Goal: Contribute content: Add original content to the website for others to see

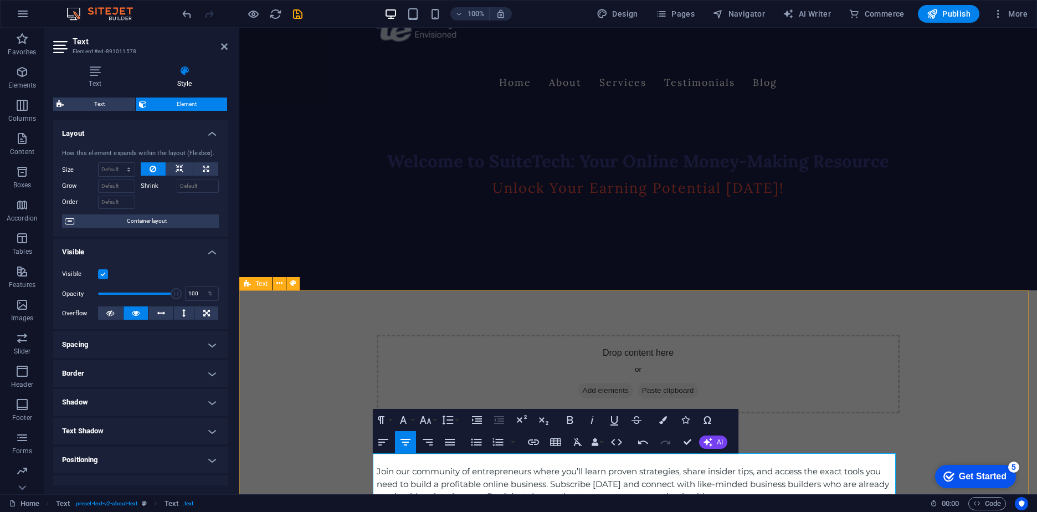
scroll to position [221, 0]
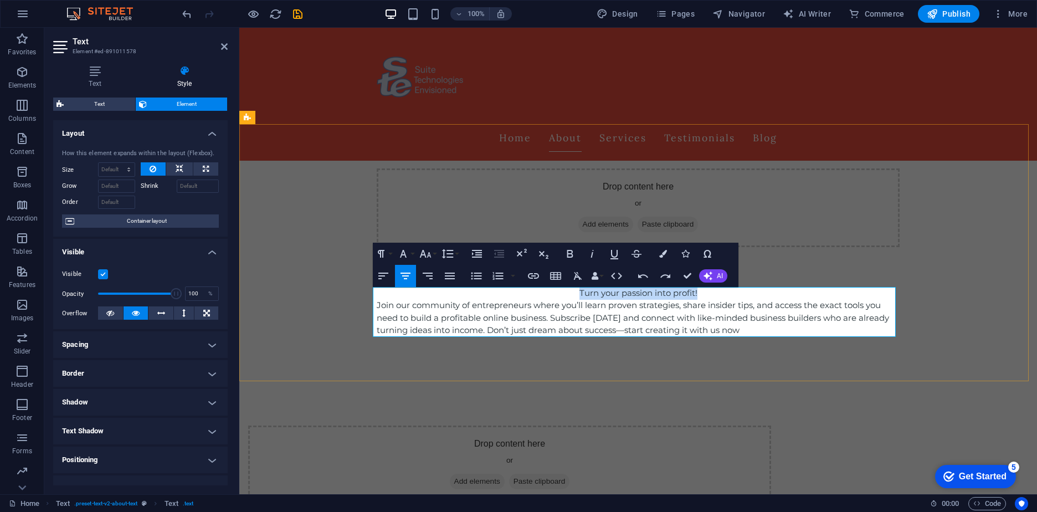
click at [708, 297] on p "Turn your passion into profit!" at bounding box center [638, 293] width 523 height 13
drag, startPoint x: 683, startPoint y: 295, endPoint x: 570, endPoint y: 287, distance: 113.8
click at [570, 287] on p "Turn your passion into profit!" at bounding box center [638, 293] width 523 height 13
click at [568, 255] on icon "button" at bounding box center [569, 253] width 13 height 13
click at [716, 294] on p "Turn your passion into profit!" at bounding box center [638, 293] width 523 height 13
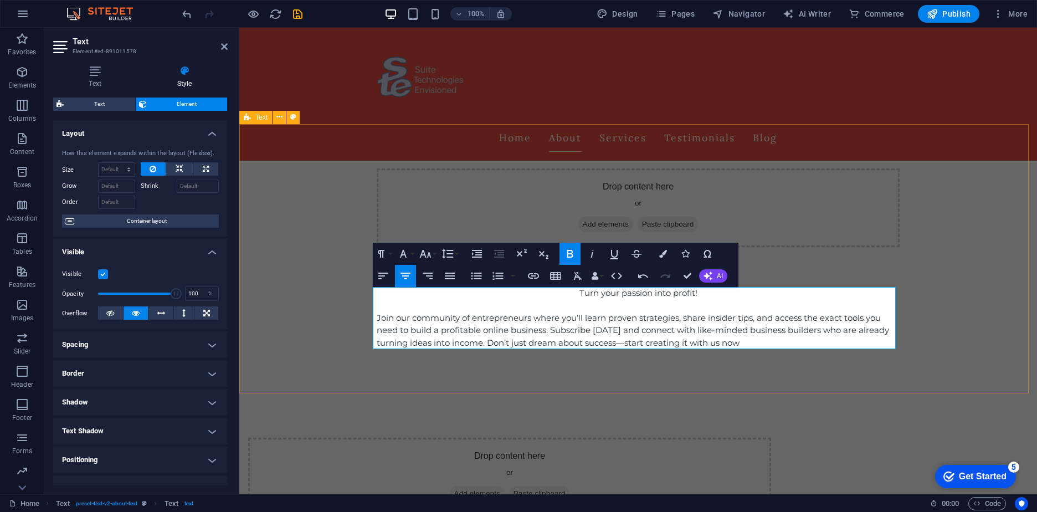
click at [305, 284] on div "Drop content here or Add elements Paste clipboard About SuiteTech Turn your pas…" at bounding box center [637, 258] width 797 height 269
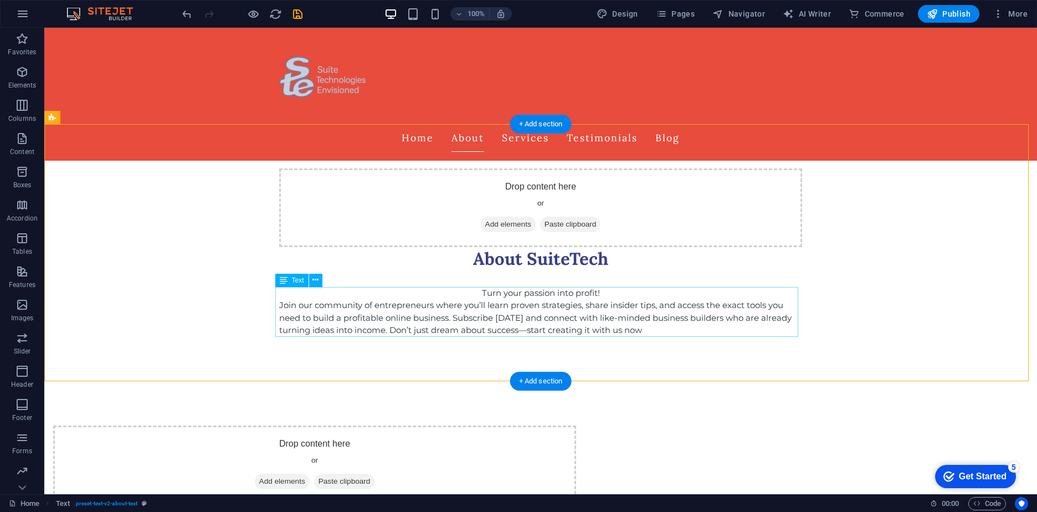
click at [559, 293] on div "Turn your passion into profit! Join our community of entrepreneurs where you’ll…" at bounding box center [540, 312] width 523 height 50
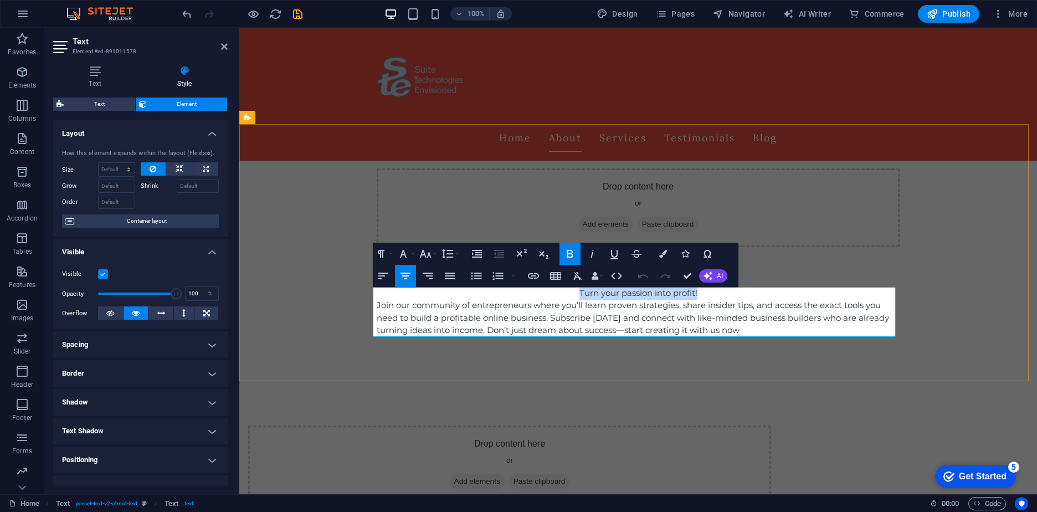
drag, startPoint x: 694, startPoint y: 293, endPoint x: 566, endPoint y: 290, distance: 127.9
click at [566, 290] on p "Turn your passion into profit!" at bounding box center [638, 293] width 523 height 13
click at [610, 252] on icon "button" at bounding box center [613, 253] width 13 height 13
click at [434, 252] on button "Font Size" at bounding box center [427, 254] width 21 height 22
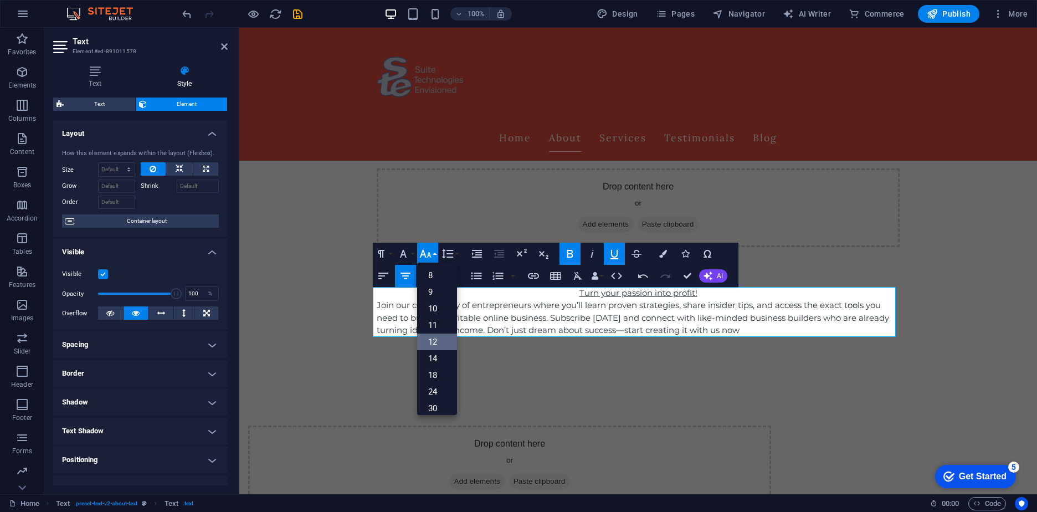
click at [432, 338] on link "12" at bounding box center [437, 341] width 40 height 17
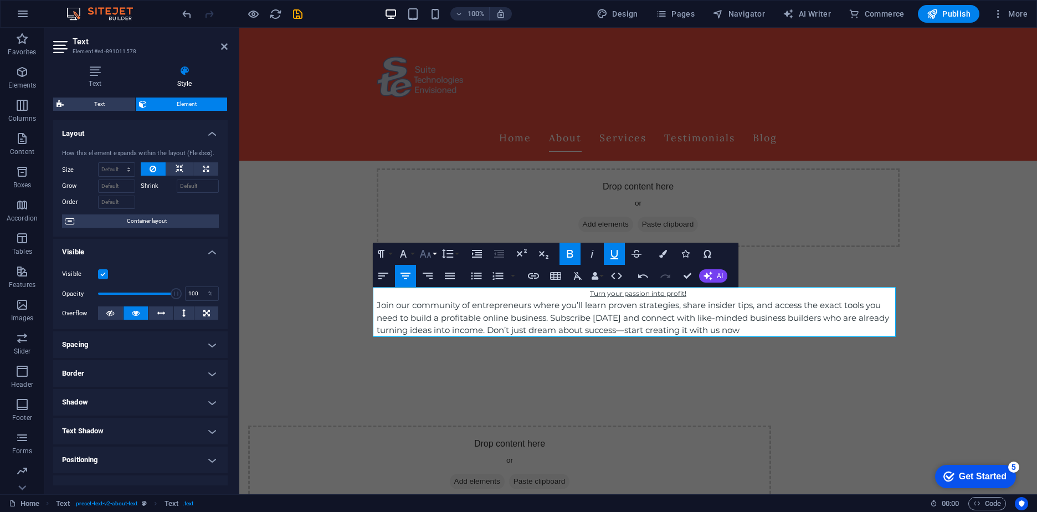
click at [432, 256] on button "Font Size" at bounding box center [427, 254] width 21 height 22
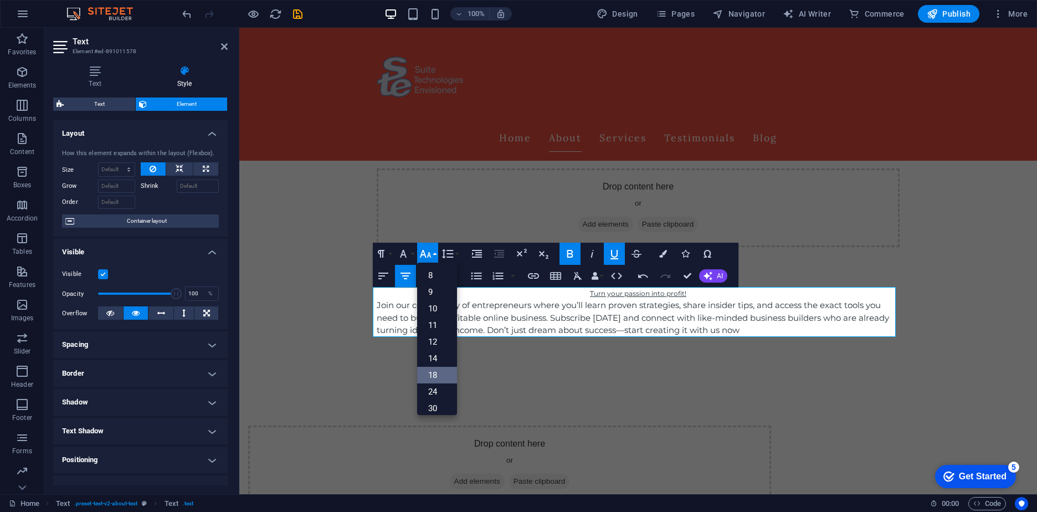
click at [435, 374] on link "18" at bounding box center [437, 375] width 40 height 17
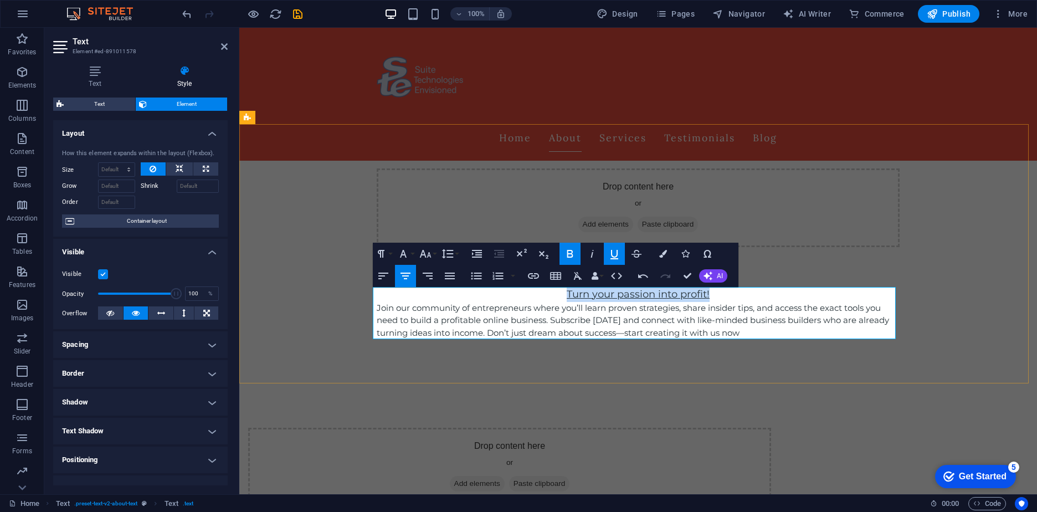
click at [775, 292] on p "Turn your passion into profit!" at bounding box center [638, 294] width 523 height 15
click at [765, 297] on p "Turn your passion into profit!" at bounding box center [638, 294] width 523 height 15
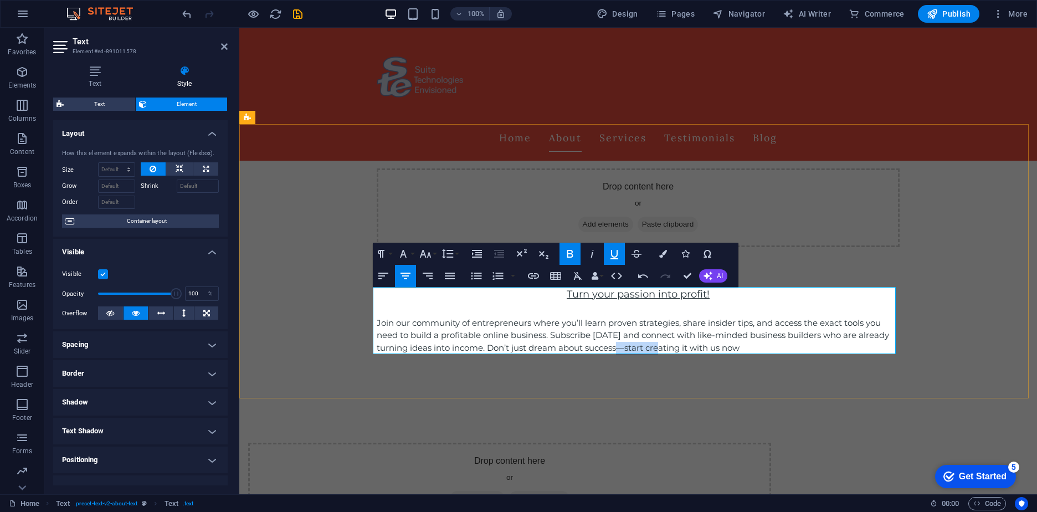
drag, startPoint x: 622, startPoint y: 347, endPoint x: 661, endPoint y: 343, distance: 39.6
click at [661, 343] on p "Join our community of entrepreneurs where you’ll learn proven strategies, share…" at bounding box center [638, 336] width 523 height 38
click at [754, 345] on p "Join our community of entrepreneurs where you’ll learn proven strategies, share…" at bounding box center [638, 336] width 523 height 38
click at [482, 346] on p "Join our community of entrepreneurs where you’ll learn proven strategies, share…" at bounding box center [638, 336] width 523 height 38
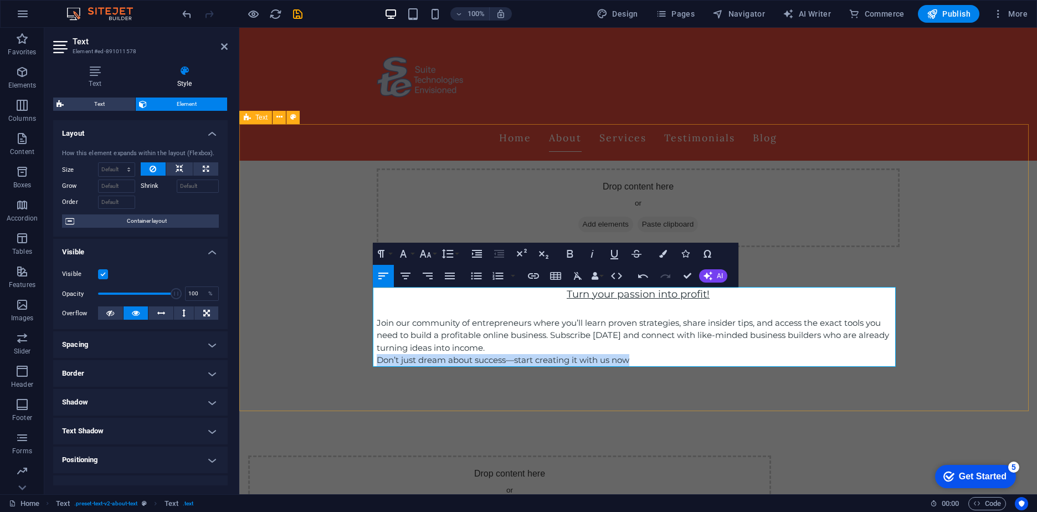
drag, startPoint x: 633, startPoint y: 359, endPoint x: 366, endPoint y: 358, distance: 267.5
click at [366, 358] on div "Drop content here or Add elements Paste clipboard About SuiteTech Turn your pas…" at bounding box center [637, 267] width 797 height 287
click at [404, 278] on icon "button" at bounding box center [405, 275] width 10 height 7
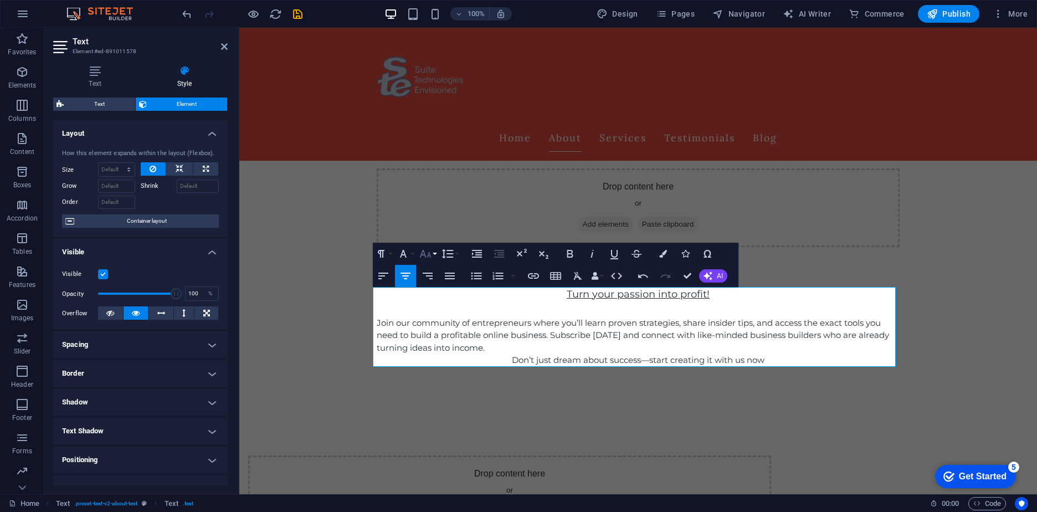
click at [423, 255] on icon "button" at bounding box center [425, 253] width 13 height 13
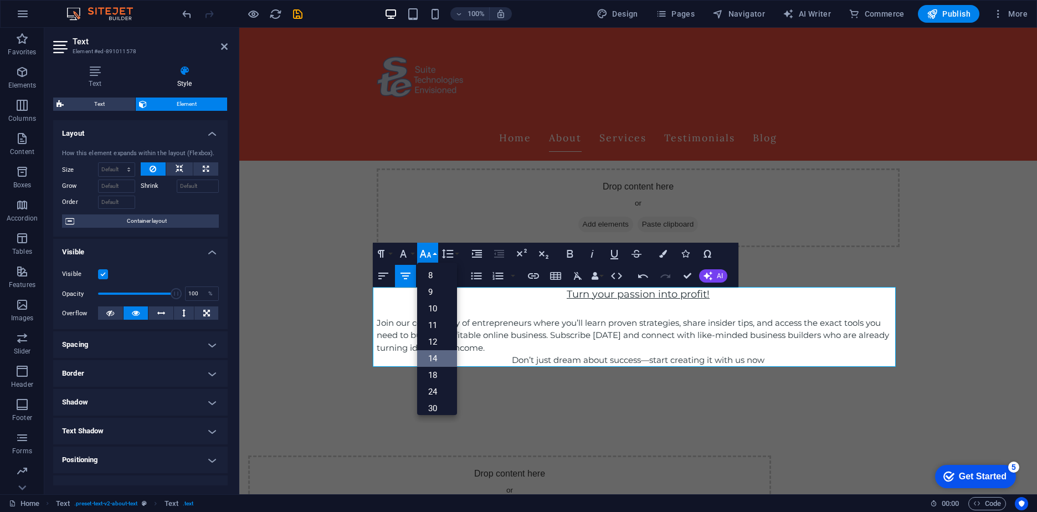
click at [433, 358] on link "14" at bounding box center [437, 358] width 40 height 17
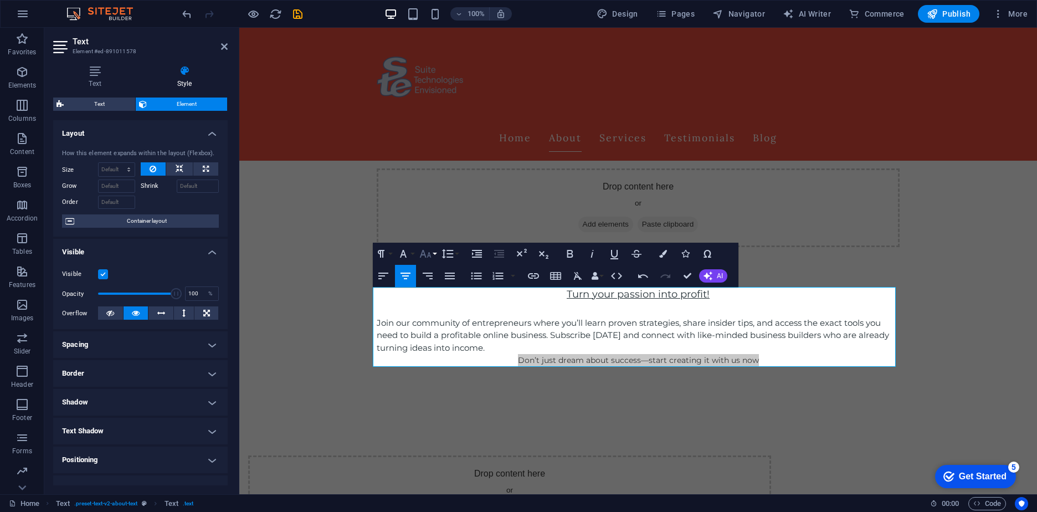
click at [428, 257] on icon "button" at bounding box center [425, 253] width 13 height 13
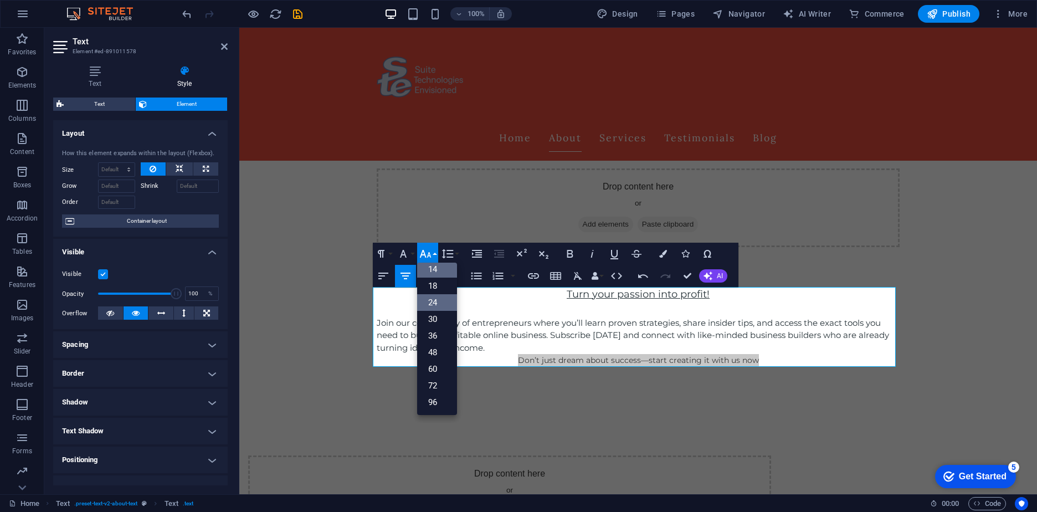
scroll to position [89, 0]
click at [439, 303] on link "24" at bounding box center [437, 302] width 40 height 17
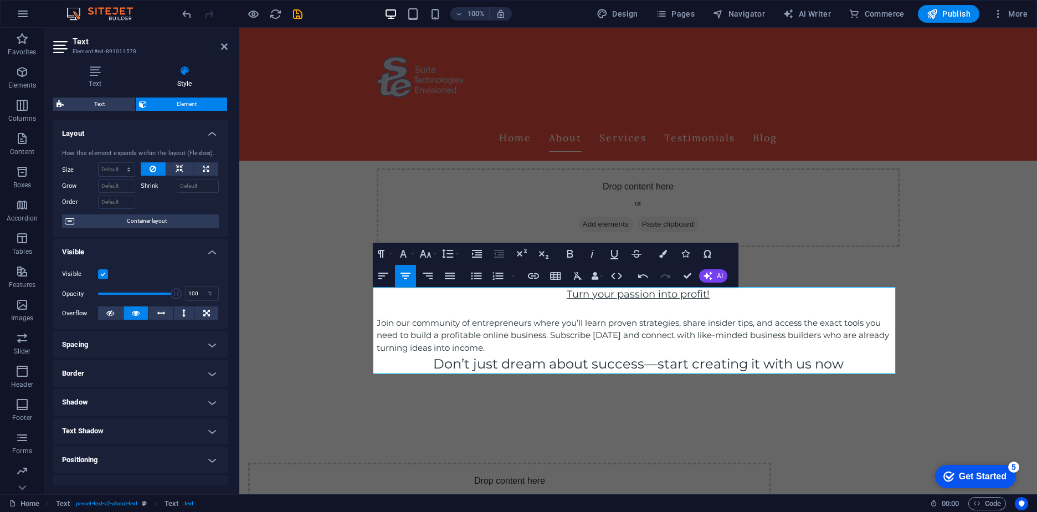
click at [412, 274] on button "Align Center" at bounding box center [405, 276] width 21 height 22
click at [406, 256] on icon "button" at bounding box center [402, 253] width 13 height 13
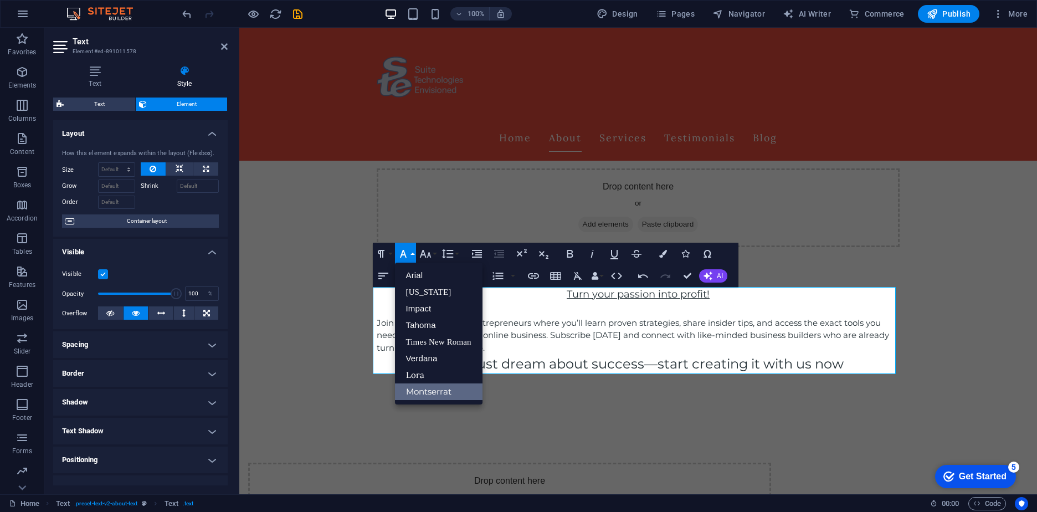
scroll to position [0, 0]
click at [957, 229] on div "Drop content here or Add elements Paste clipboard About SuiteTech Turn your pas…" at bounding box center [637, 271] width 797 height 294
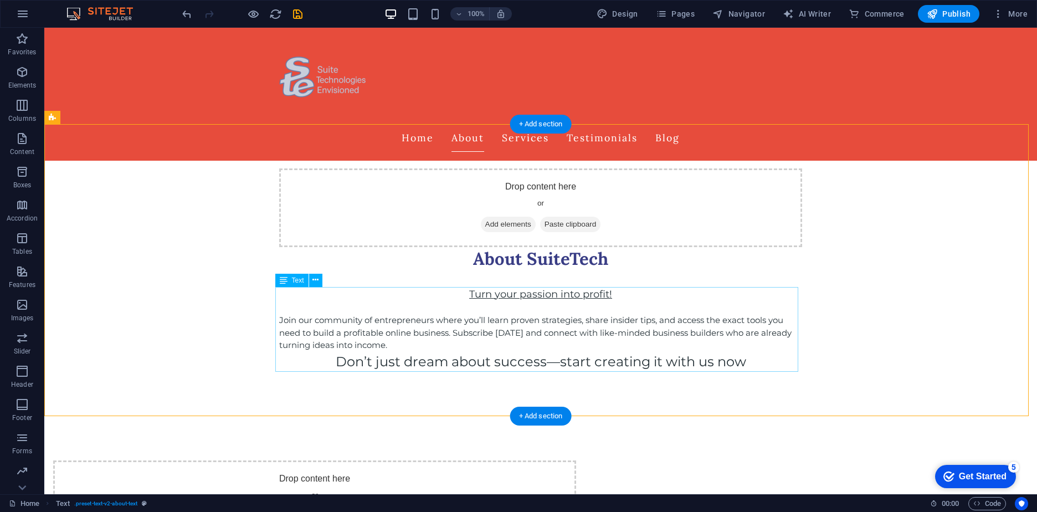
click at [613, 303] on div "Turn your passion into profit! Join our community of entrepreneurs where you’ll…" at bounding box center [540, 329] width 523 height 85
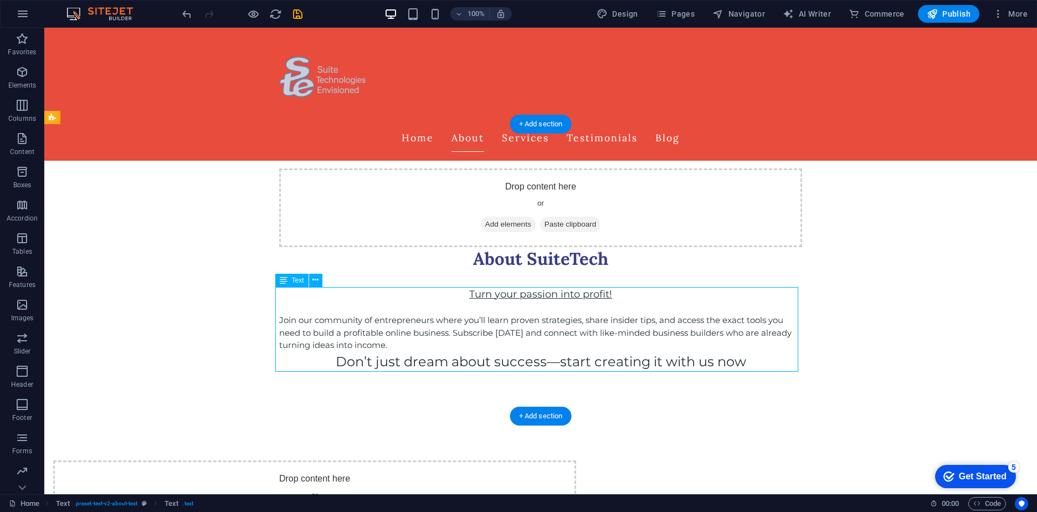
click at [613, 303] on div "Turn your passion into profit! Join our community of entrepreneurs where you’ll…" at bounding box center [540, 329] width 523 height 85
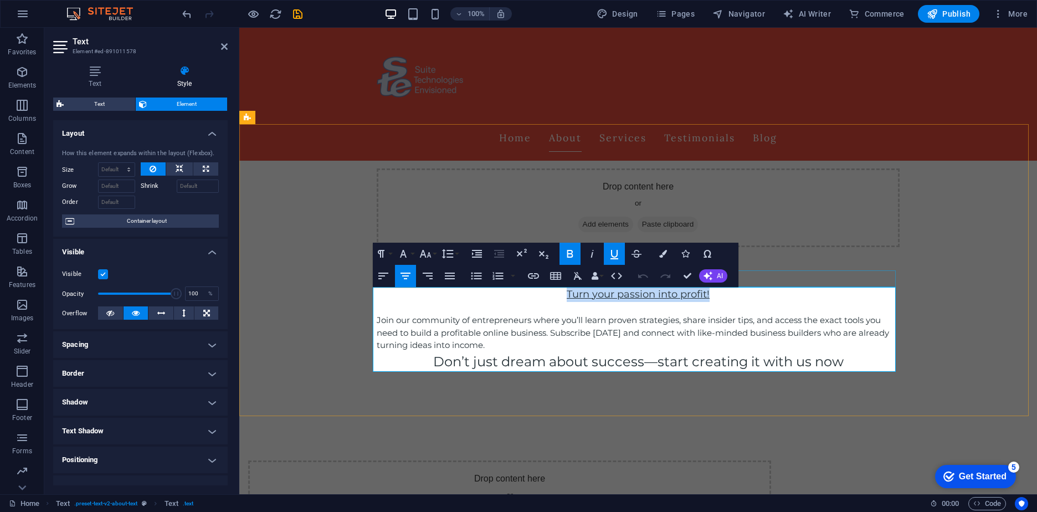
drag, startPoint x: 710, startPoint y: 290, endPoint x: 556, endPoint y: 279, distance: 154.3
click at [556, 279] on div "Drop content here or Add elements Paste clipboard About SuiteTech Turn your pas…" at bounding box center [638, 270] width 540 height 292
click at [613, 251] on icon "button" at bounding box center [613, 253] width 13 height 13
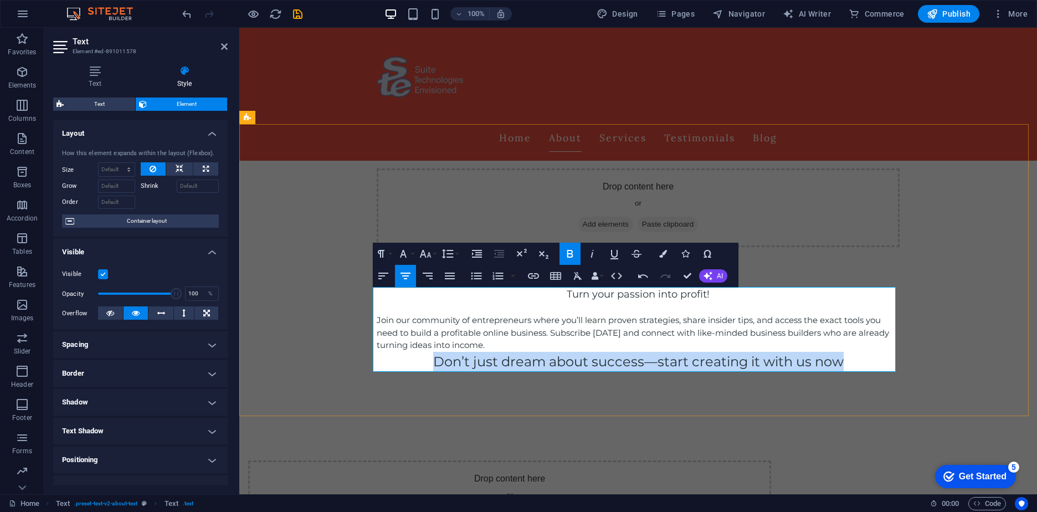
drag, startPoint x: 839, startPoint y: 359, endPoint x: 424, endPoint y: 366, distance: 414.8
click at [424, 366] on p "Don’t just dream about success—start creating it with us now" at bounding box center [638, 362] width 523 height 20
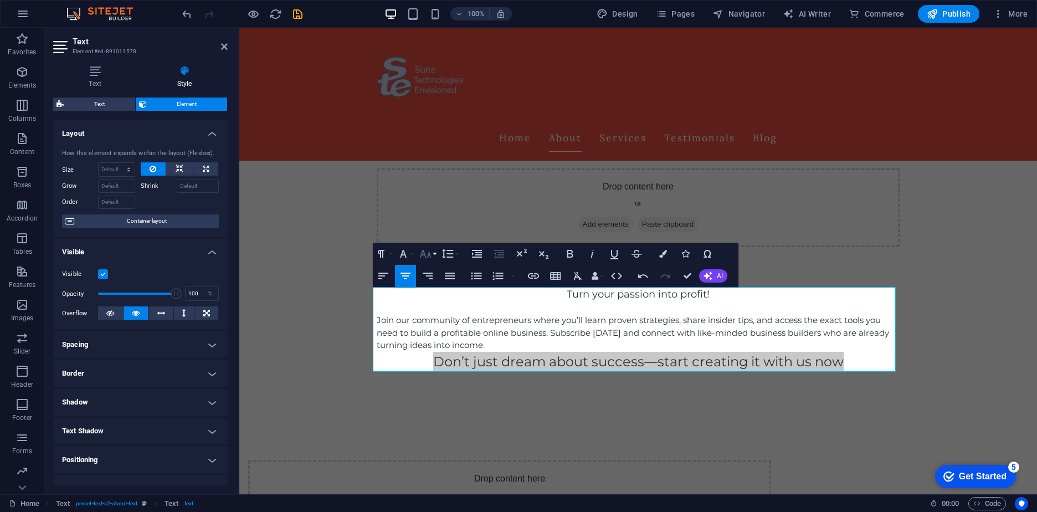
click at [424, 255] on icon "button" at bounding box center [425, 254] width 12 height 8
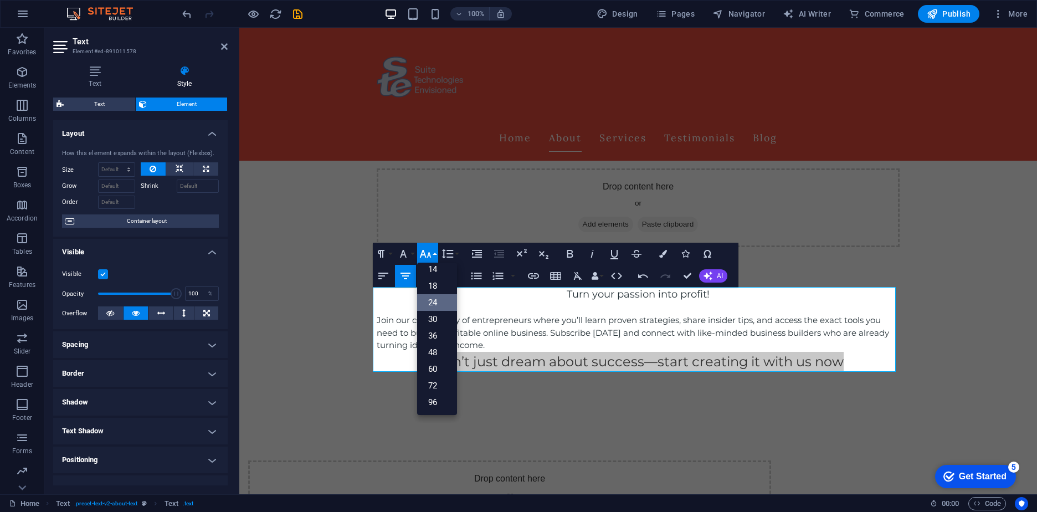
scroll to position [89, 0]
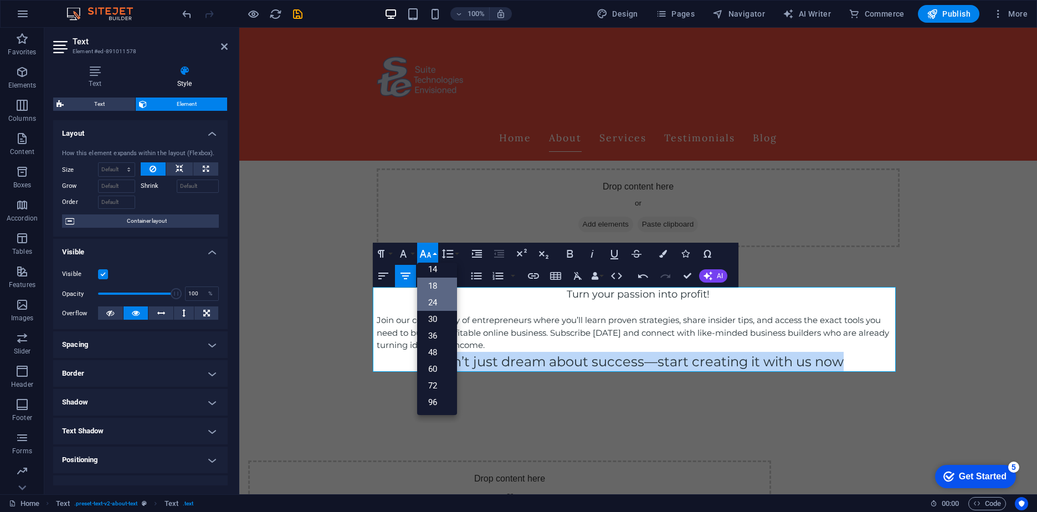
click at [431, 286] on link "18" at bounding box center [437, 285] width 40 height 17
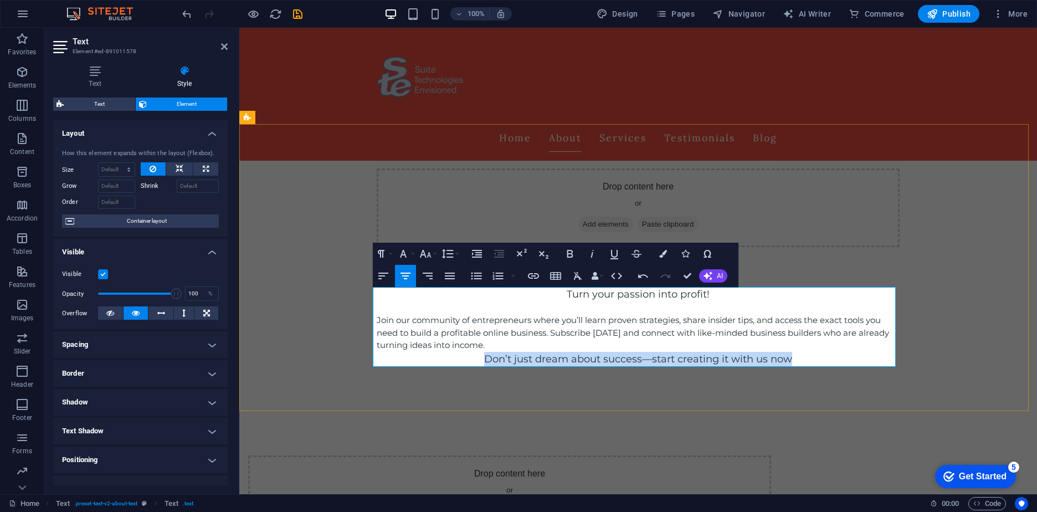
click at [848, 354] on p "Don’t just dream about success—start creating it with us now" at bounding box center [638, 359] width 523 height 15
drag, startPoint x: 790, startPoint y: 359, endPoint x: 481, endPoint y: 355, distance: 309.6
click at [481, 355] on p "Don’t just dream about success—start creating it with us now" at bounding box center [638, 359] width 523 height 15
click at [565, 255] on icon "button" at bounding box center [569, 253] width 13 height 13
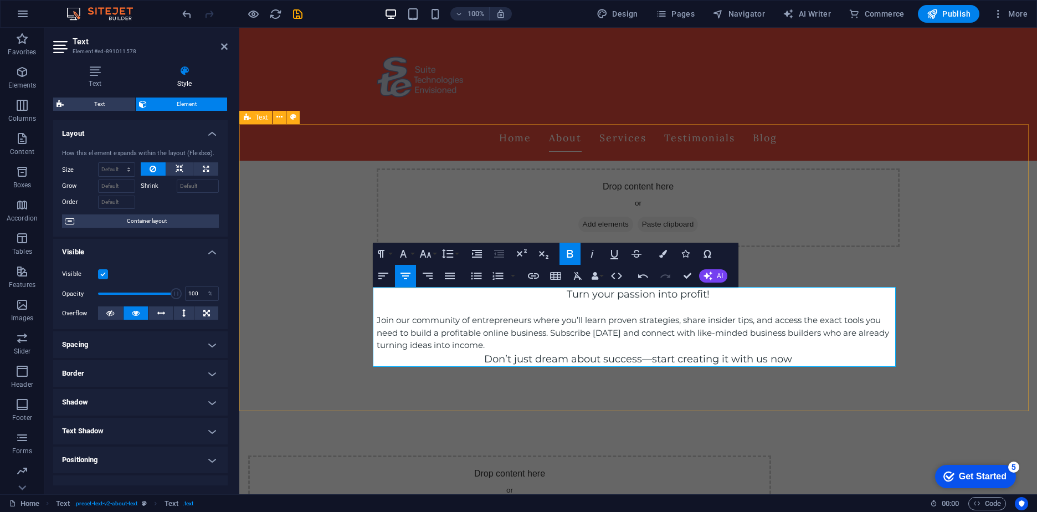
click at [956, 231] on div "Drop content here or Add elements Paste clipboard About SuiteTech Turn your pas…" at bounding box center [637, 267] width 797 height 287
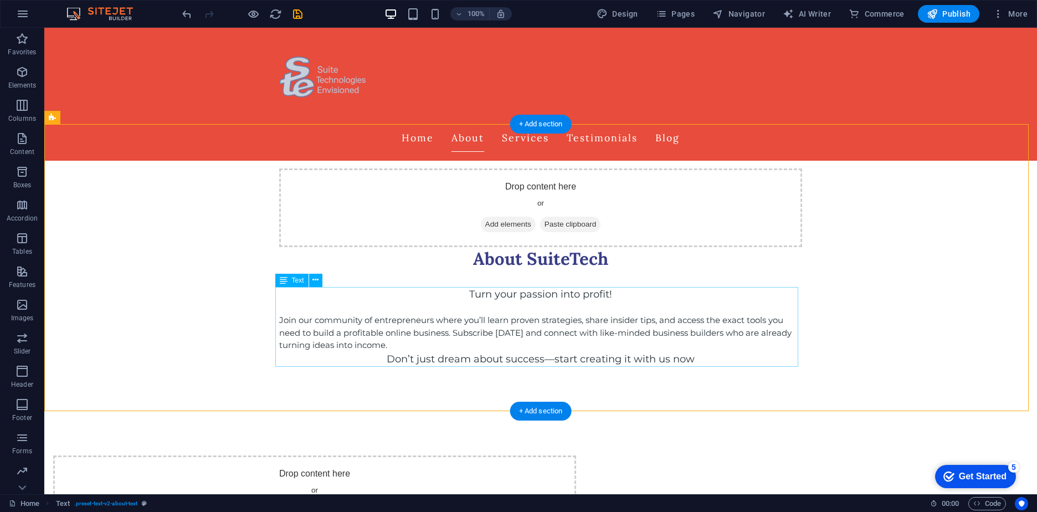
click at [697, 352] on div "Turn your passion into profit! Join our community of entrepreneurs where you’ll…" at bounding box center [540, 327] width 523 height 80
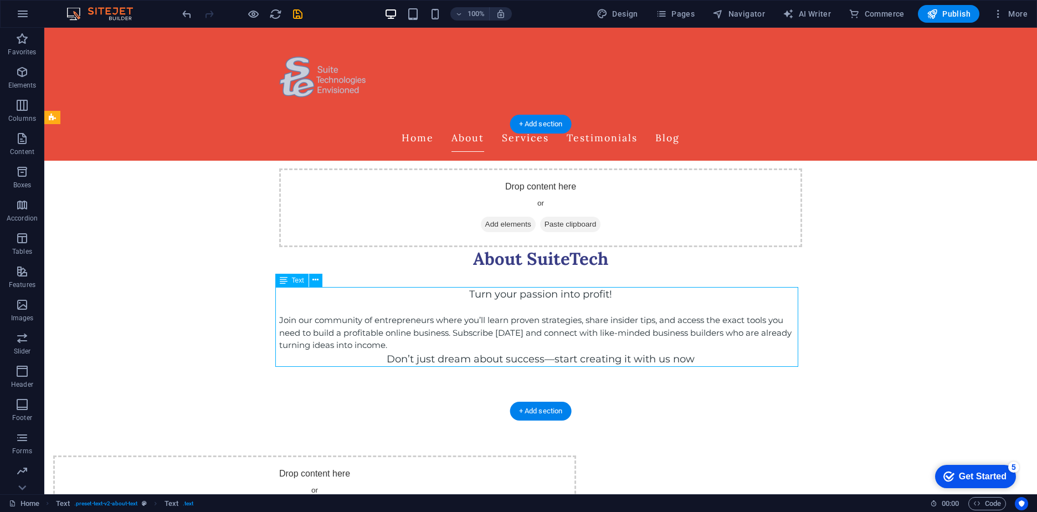
click at [619, 347] on div "Turn your passion into profit! Join our community of entrepreneurs where you’ll…" at bounding box center [540, 327] width 523 height 80
click at [512, 349] on div "Turn your passion into profit! Join our community of entrepreneurs where you’ll…" at bounding box center [540, 327] width 523 height 80
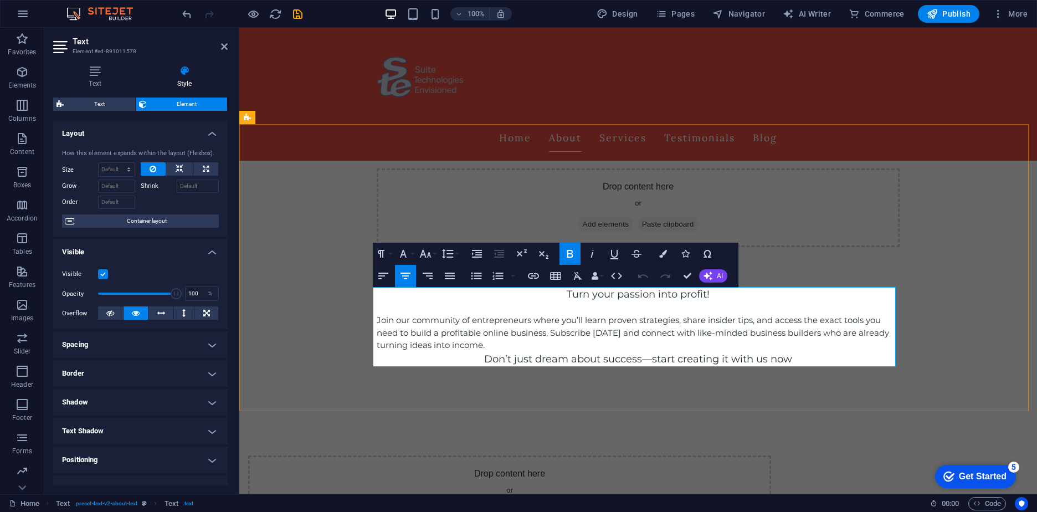
click at [498, 347] on p "Join our community of entrepreneurs where you’ll learn proven strategies, share…" at bounding box center [638, 333] width 523 height 38
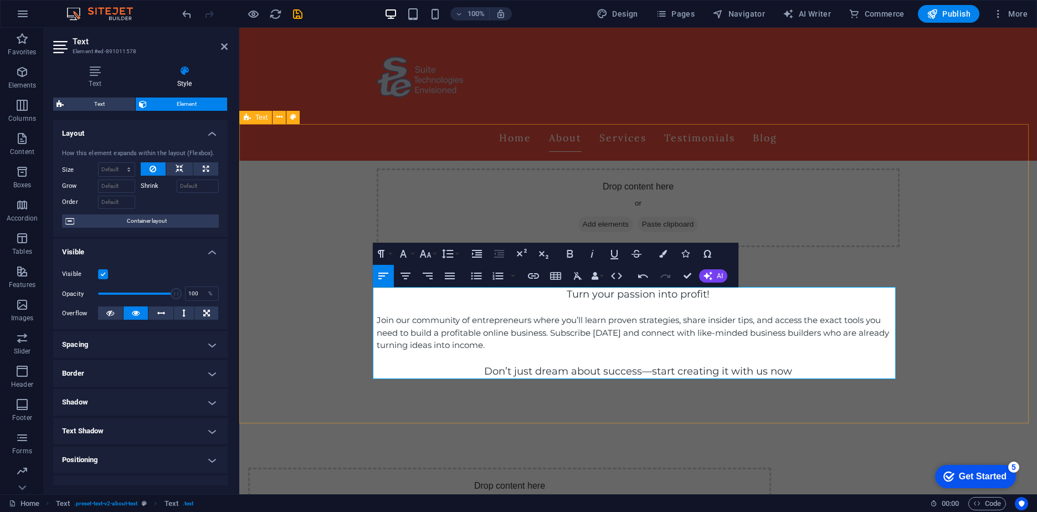
click at [941, 301] on div "Drop content here or Add elements Paste clipboard About SuiteTech Turn your pas…" at bounding box center [637, 273] width 797 height 299
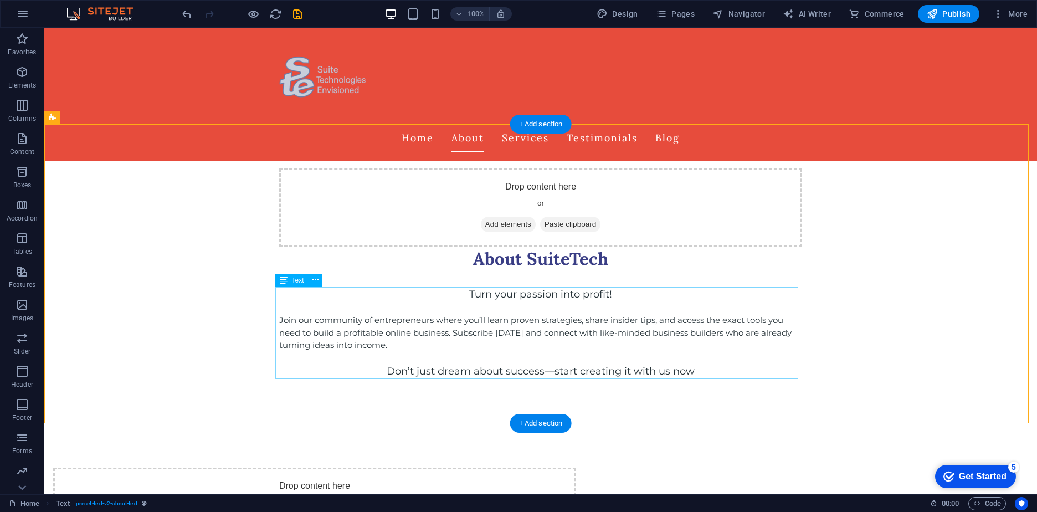
click at [691, 372] on div "Turn your passion into profit! Join our community of entrepreneurs where you’ll…" at bounding box center [540, 333] width 523 height 92
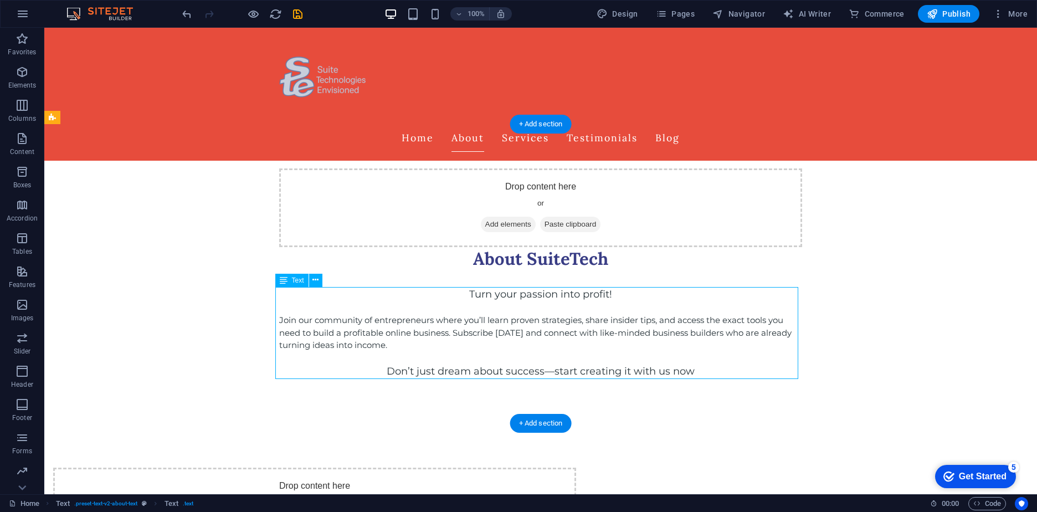
click at [691, 372] on div "Turn your passion into profit! Join our community of entrepreneurs where you’ll…" at bounding box center [540, 333] width 523 height 92
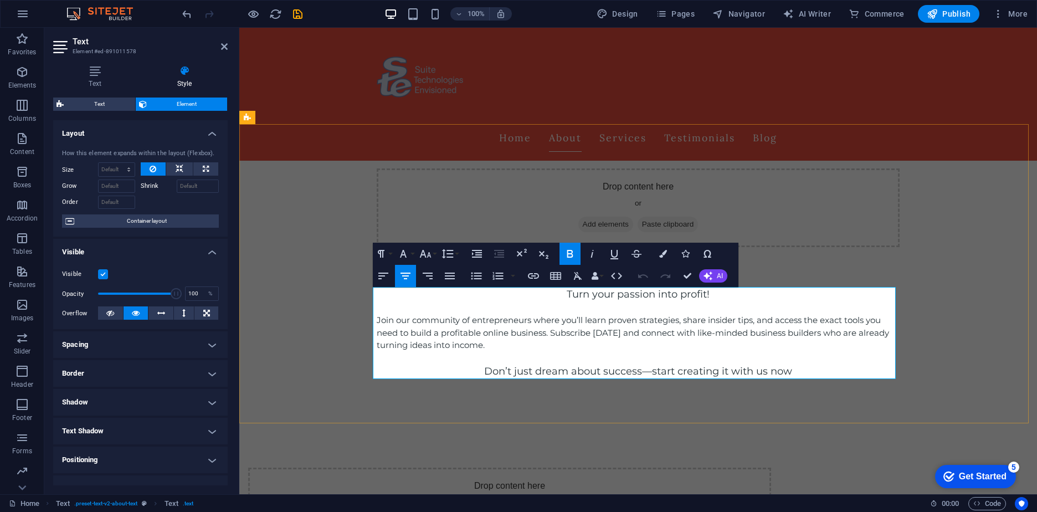
click at [785, 369] on strong "Don’t just dream about success—start creating it with us now" at bounding box center [638, 371] width 308 height 12
click at [925, 346] on div "Drop content here or Add elements Paste clipboard About SuiteTech Turn your pas…" at bounding box center [637, 273] width 797 height 299
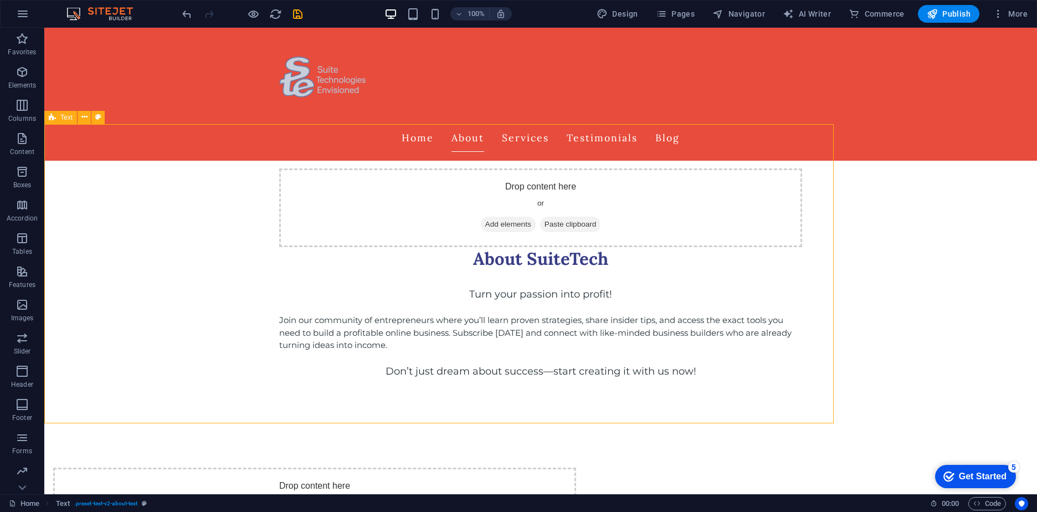
click at [925, 346] on div "Drop content here or Add elements Paste clipboard About SuiteTech Turn your pas…" at bounding box center [540, 273] width 992 height 299
select select "preset-text-v2-about-text"
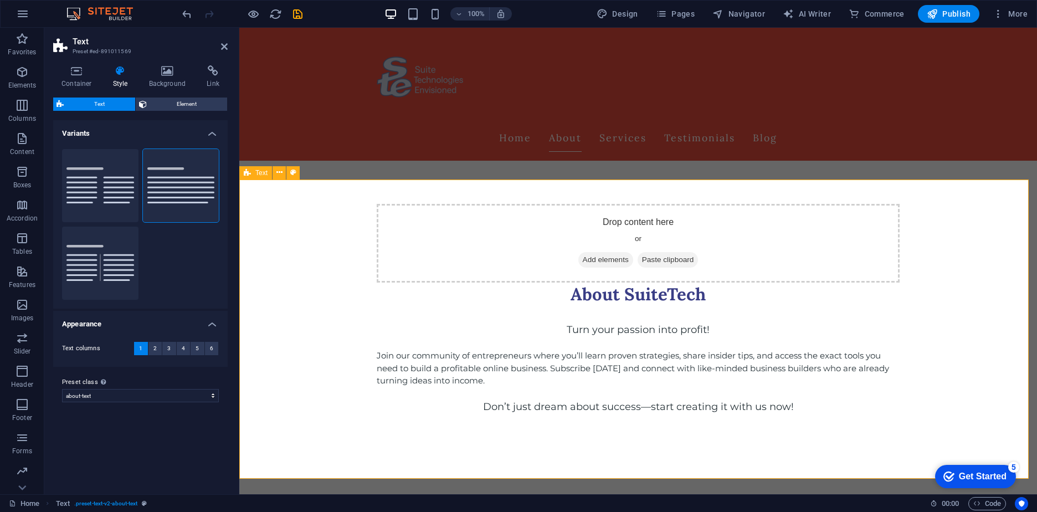
scroll to position [166, 0]
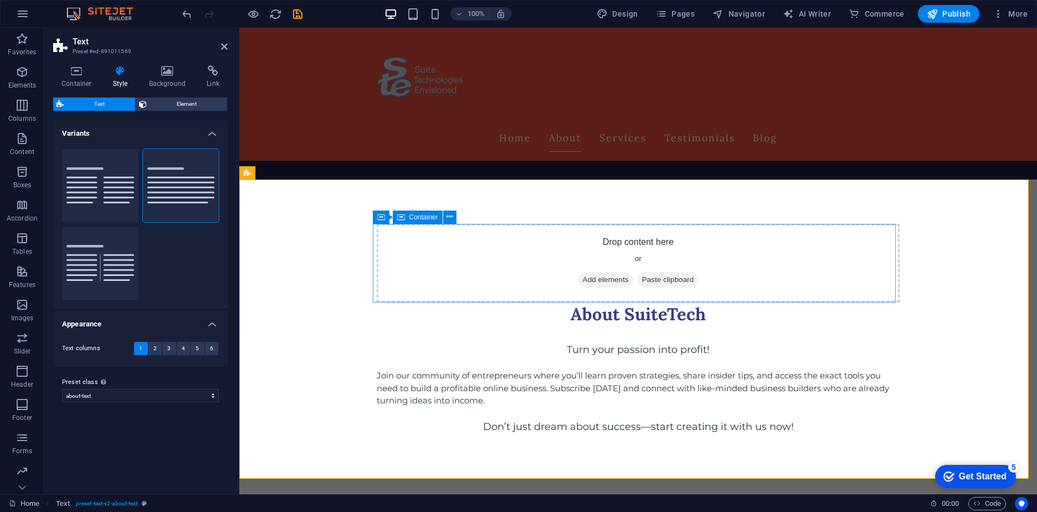
click at [554, 248] on div "Drop content here or Add elements Paste clipboard" at bounding box center [638, 263] width 523 height 79
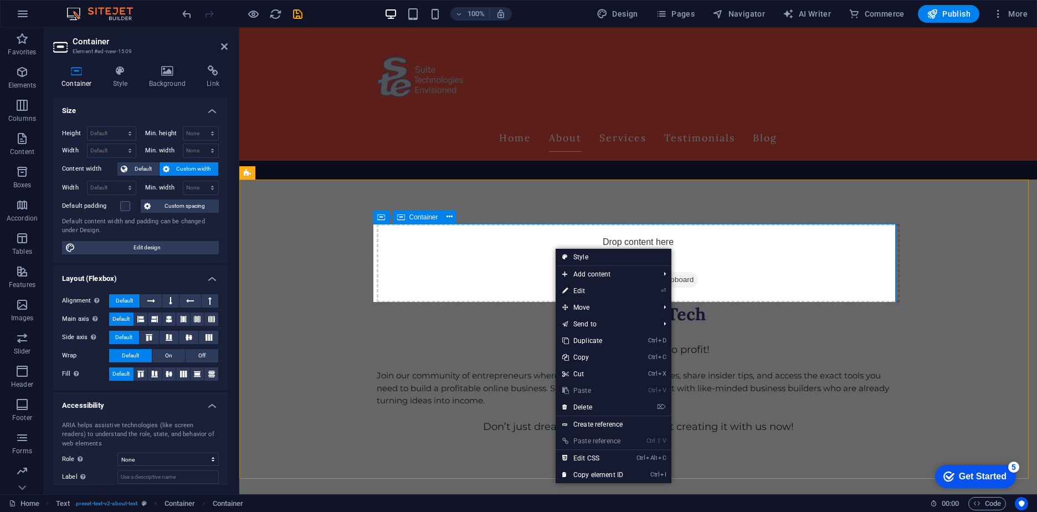
click at [779, 243] on div "Drop content here or Add elements Paste clipboard" at bounding box center [638, 263] width 523 height 79
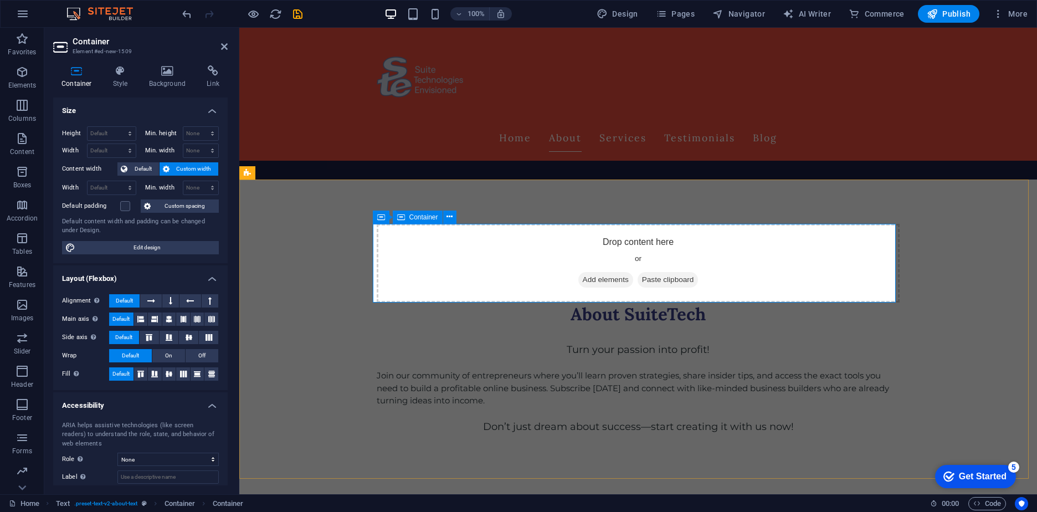
click at [675, 276] on span "Paste clipboard" at bounding box center [667, 280] width 61 height 16
click at [648, 277] on span "Paste clipboard" at bounding box center [667, 280] width 61 height 16
click at [518, 241] on div "Drop content here or Add elements Paste clipboard" at bounding box center [638, 263] width 523 height 79
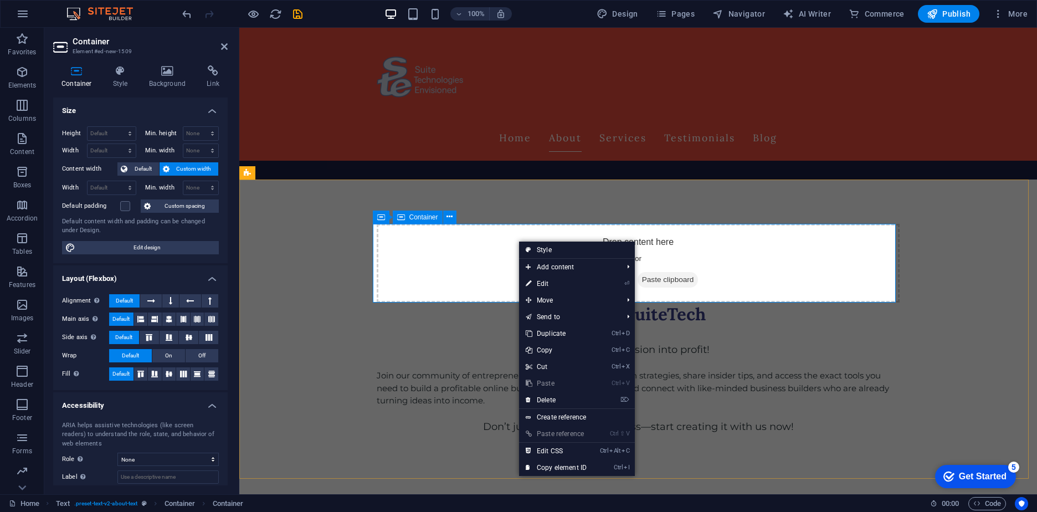
click at [776, 271] on div "Drop content here or Add elements Paste clipboard" at bounding box center [638, 263] width 523 height 79
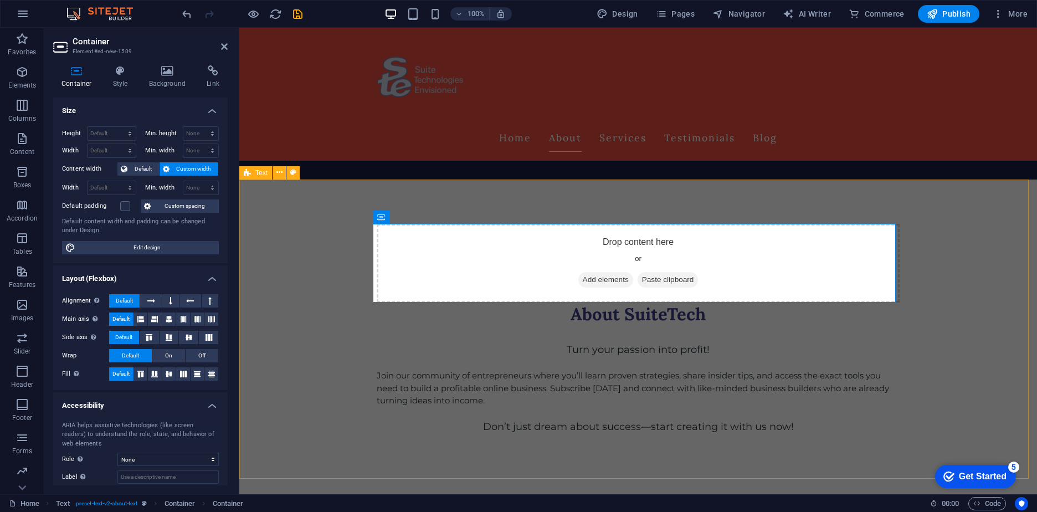
click at [293, 254] on div "Drop content here or Add elements Paste clipboard About SuiteTech Turn your pas…" at bounding box center [637, 328] width 797 height 299
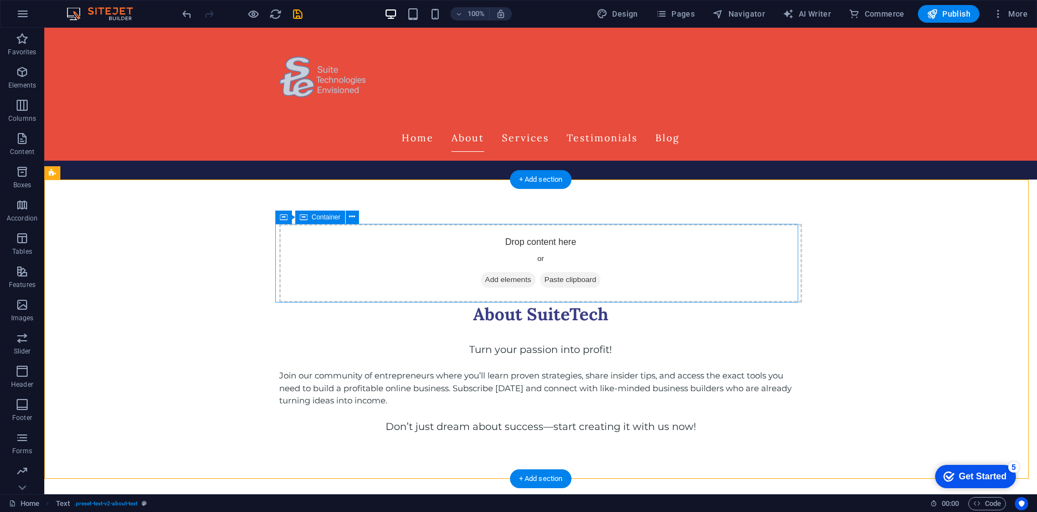
click at [292, 254] on div "Drop content here or Add elements Paste clipboard" at bounding box center [540, 263] width 523 height 79
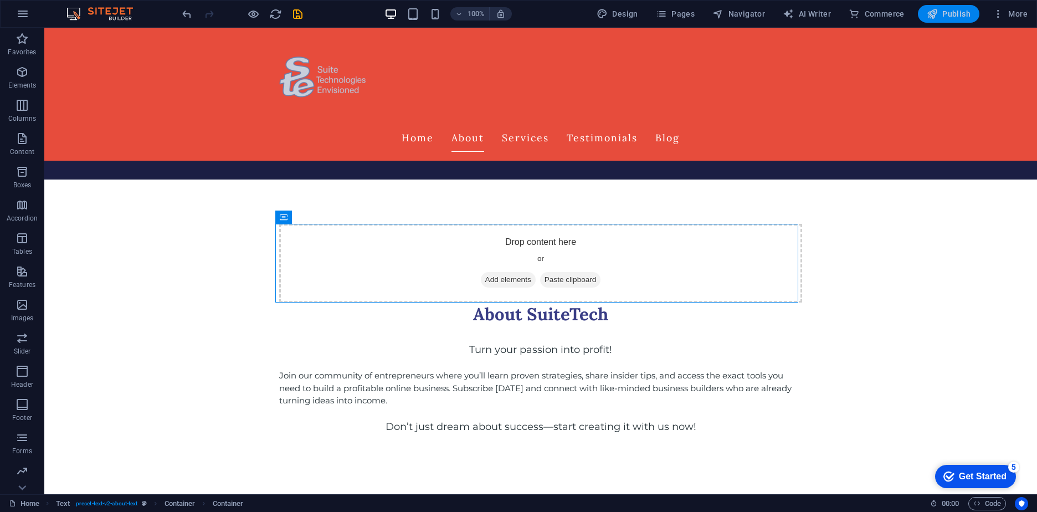
click at [944, 16] on span "Publish" at bounding box center [948, 13] width 44 height 11
